Goal: Complete application form

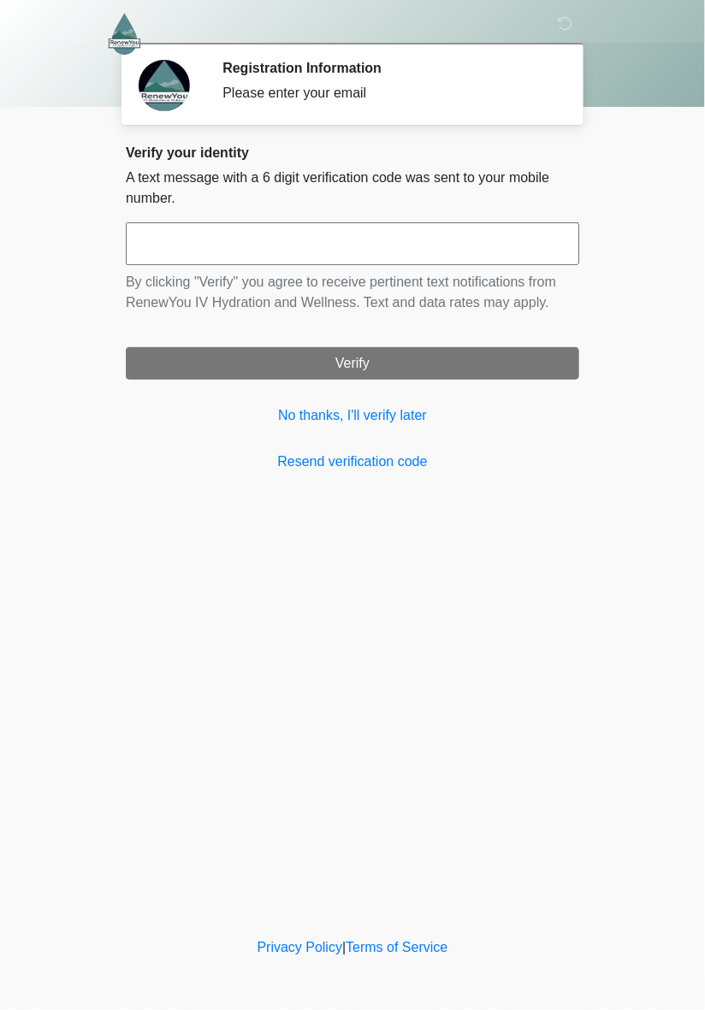
click at [429, 236] on input "text" at bounding box center [352, 243] width 453 height 43
click at [90, 433] on body "‎ ‎ ‎ Registration Information Please enter your email Please connect to Wi-Fi …" at bounding box center [352, 505] width 705 height 1010
click at [605, 578] on div "‎ ‎ ‎ Registration Information Please enter your email Please connect to Wi-Fi …" at bounding box center [352, 467] width 513 height 901
click at [495, 757] on div "‎ ‎ ‎ Registration Information Please enter your email Please connect to Wi-Fi …" at bounding box center [352, 467] width 513 height 901
click at [453, 264] on input "text" at bounding box center [352, 243] width 453 height 43
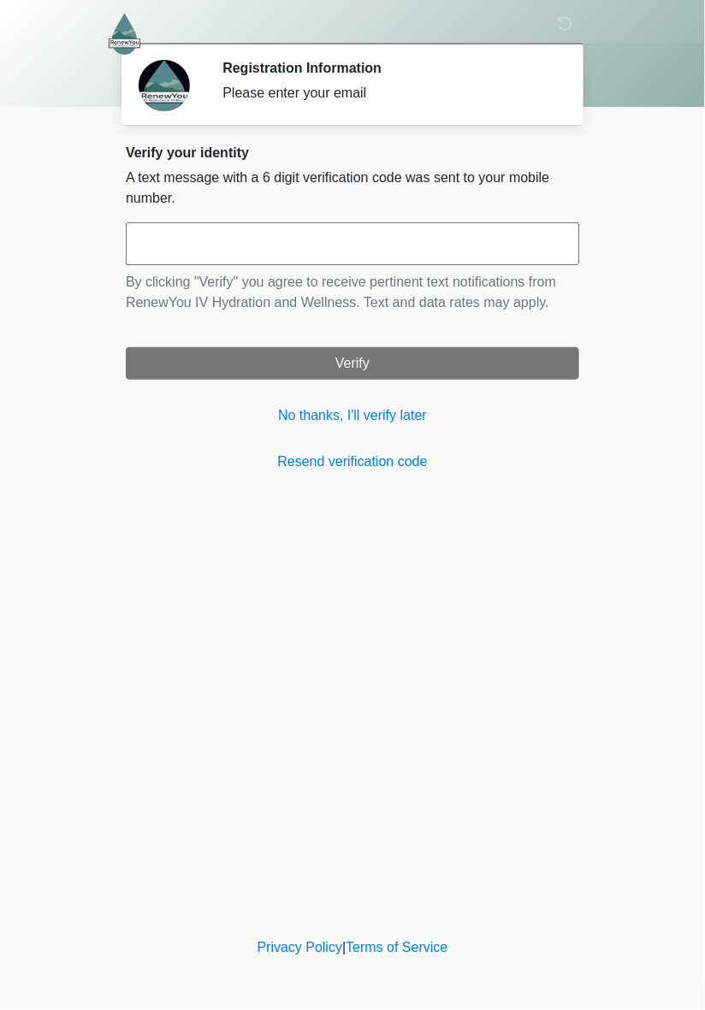
click at [536, 517] on div "‎ ‎ ‎ Registration Information Please enter your email Please connect to Wi-Fi …" at bounding box center [352, 467] width 513 height 901
click at [513, 279] on p "By clicking "Verify" you agree to receive pertinent text notifications from Ren…" at bounding box center [352, 292] width 453 height 41
click at [534, 248] on input "text" at bounding box center [352, 243] width 453 height 43
click at [589, 518] on div "‎ ‎ ‎ Registration Information Please enter your email Please connect to Wi-Fi …" at bounding box center [352, 467] width 513 height 901
click at [570, 30] on icon at bounding box center [564, 22] width 15 height 15
